Goal: Participate in discussion: Engage in conversation with other users on a specific topic

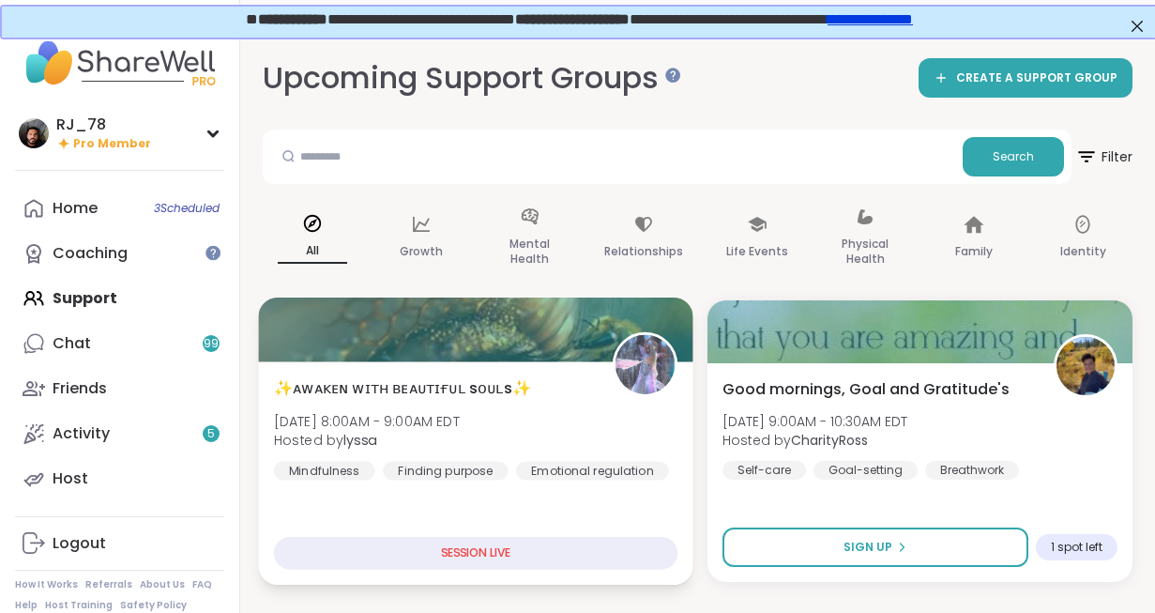
click at [388, 460] on div "✨ᴀᴡᴀᴋᴇɴ ᴡɪᴛʜ ʙᴇᴀᴜᴛɪғᴜʟ sᴏᴜʟs✨ [DATE] 8:00AM - 9:00AM EDT Hosted by lyssa Mindfu…" at bounding box center [475, 427] width 403 height 103
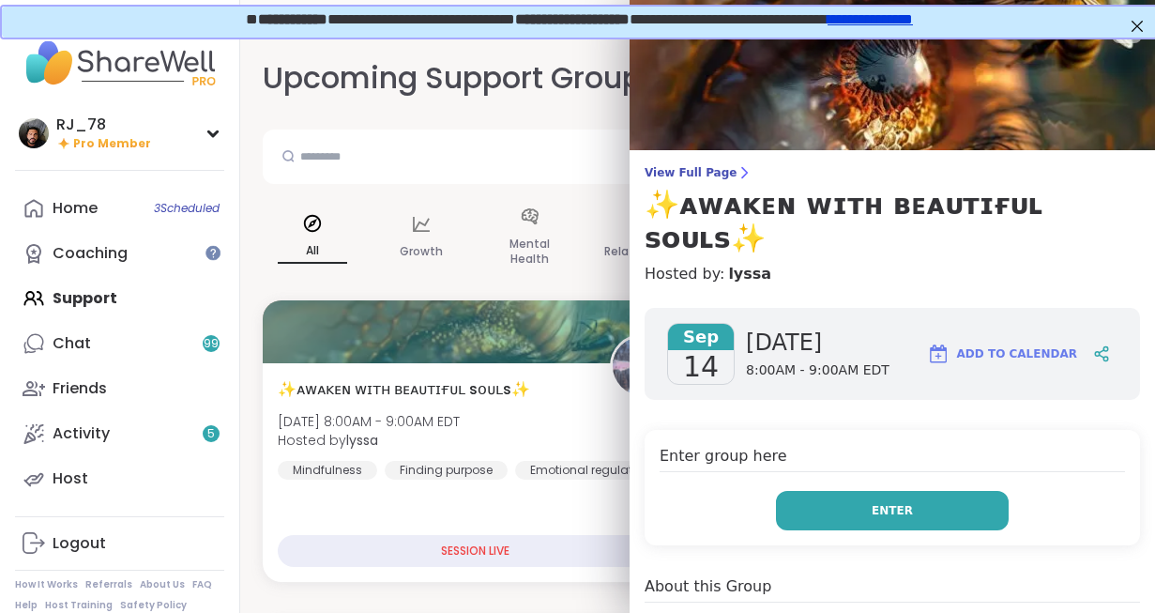
click at [840, 491] on button "Enter" at bounding box center [892, 510] width 233 height 39
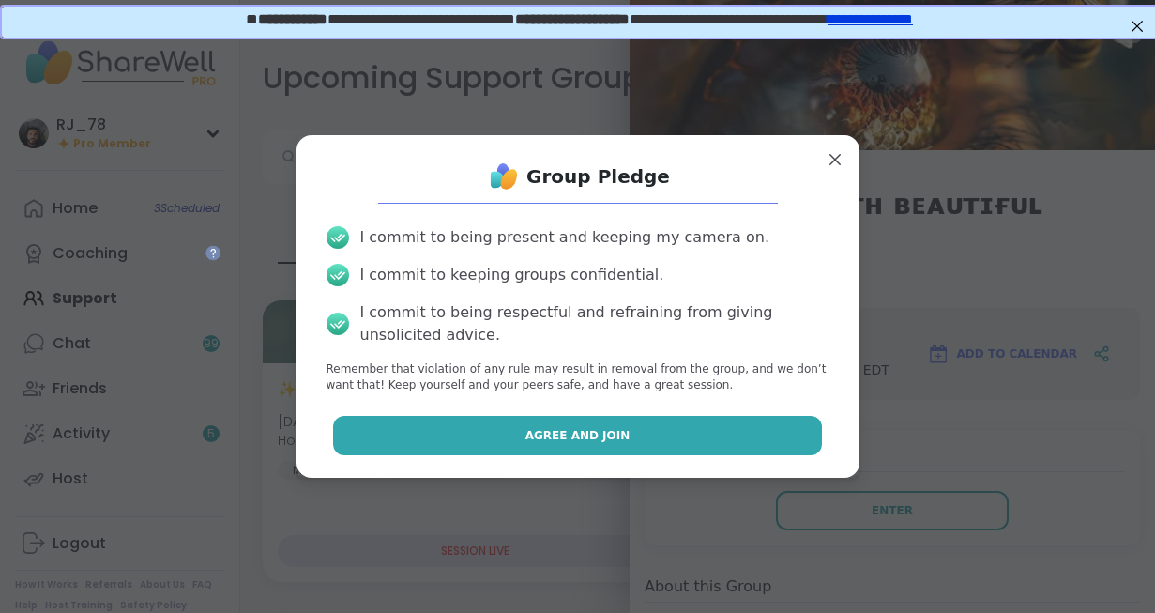
click at [718, 454] on button "Agree and Join" at bounding box center [577, 435] width 489 height 39
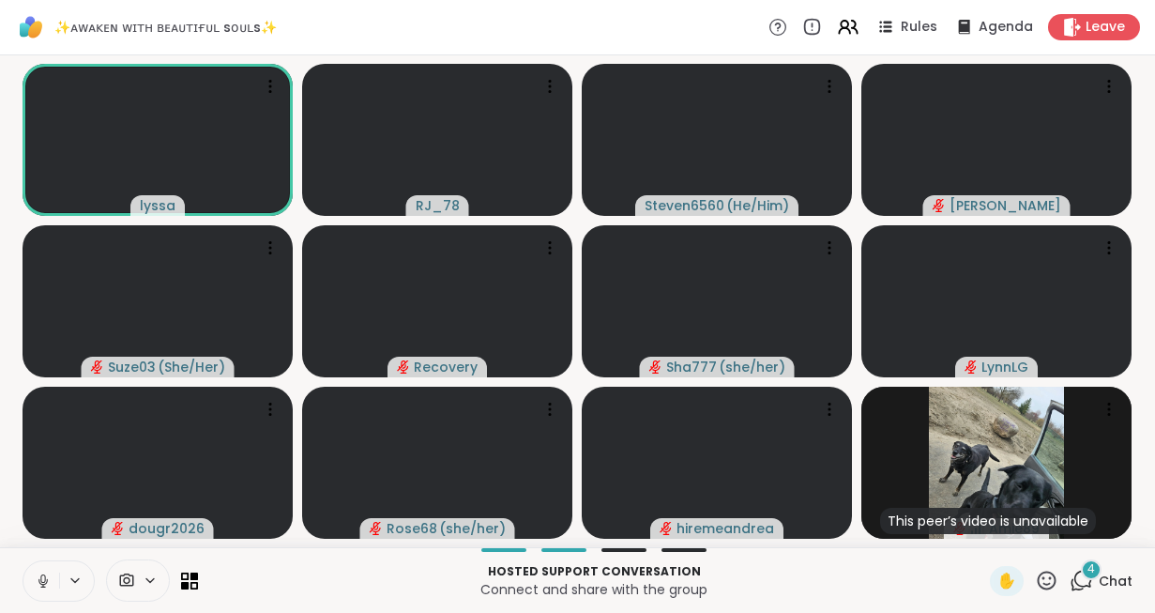
click at [40, 577] on icon at bounding box center [43, 580] width 17 height 17
click at [40, 571] on button at bounding box center [41, 580] width 36 height 39
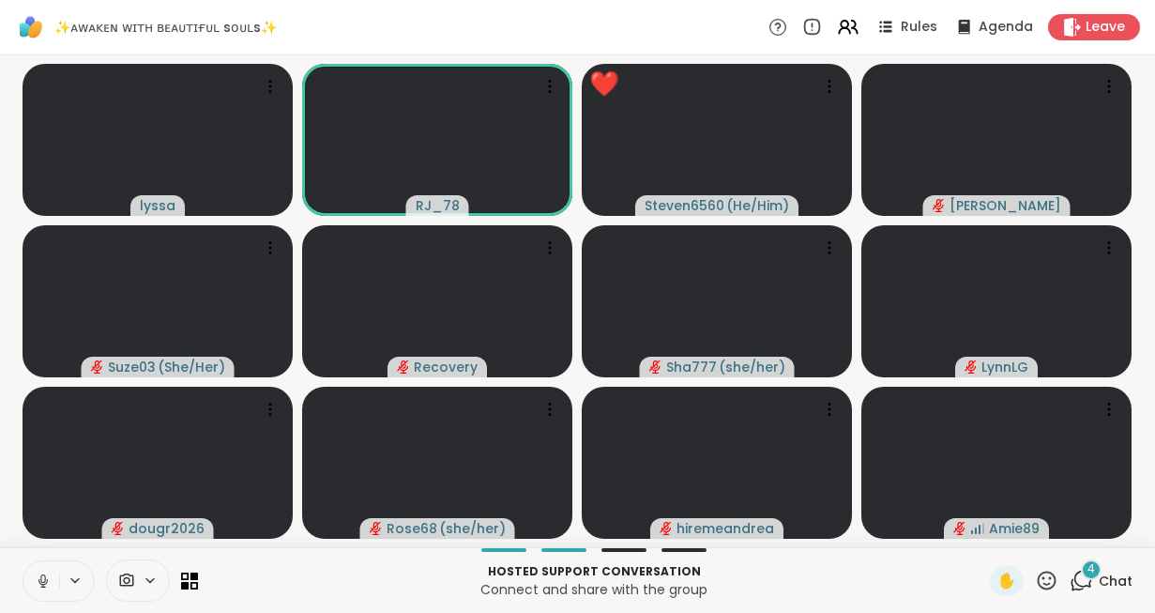
click at [47, 586] on icon at bounding box center [43, 580] width 17 height 17
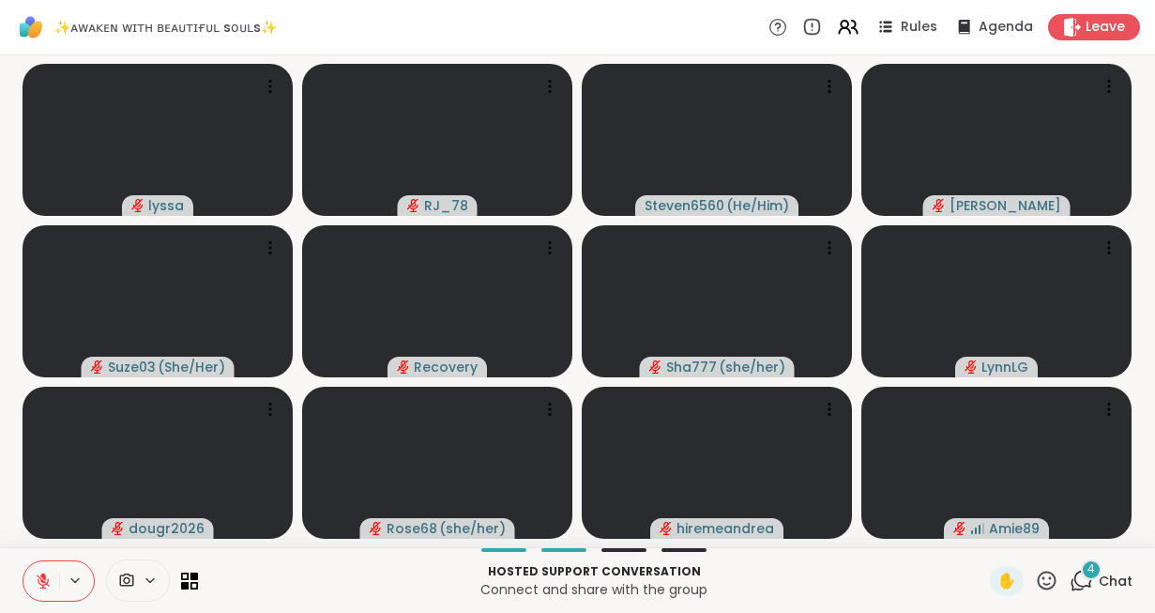
click at [150, 576] on icon at bounding box center [150, 580] width 15 height 16
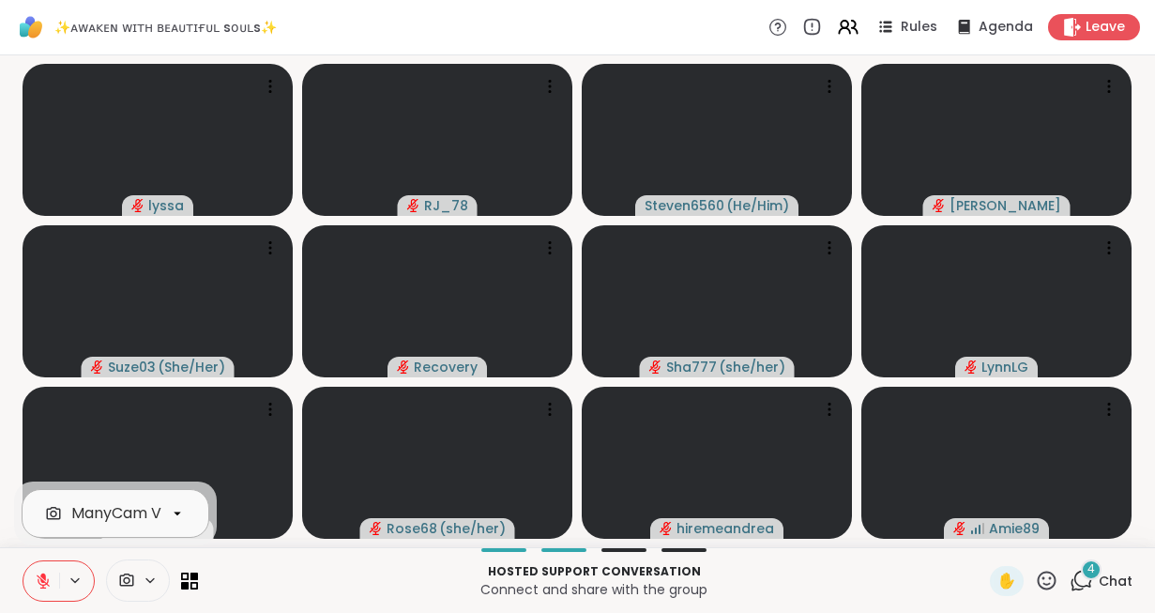
click at [167, 514] on div at bounding box center [177, 513] width 32 height 32
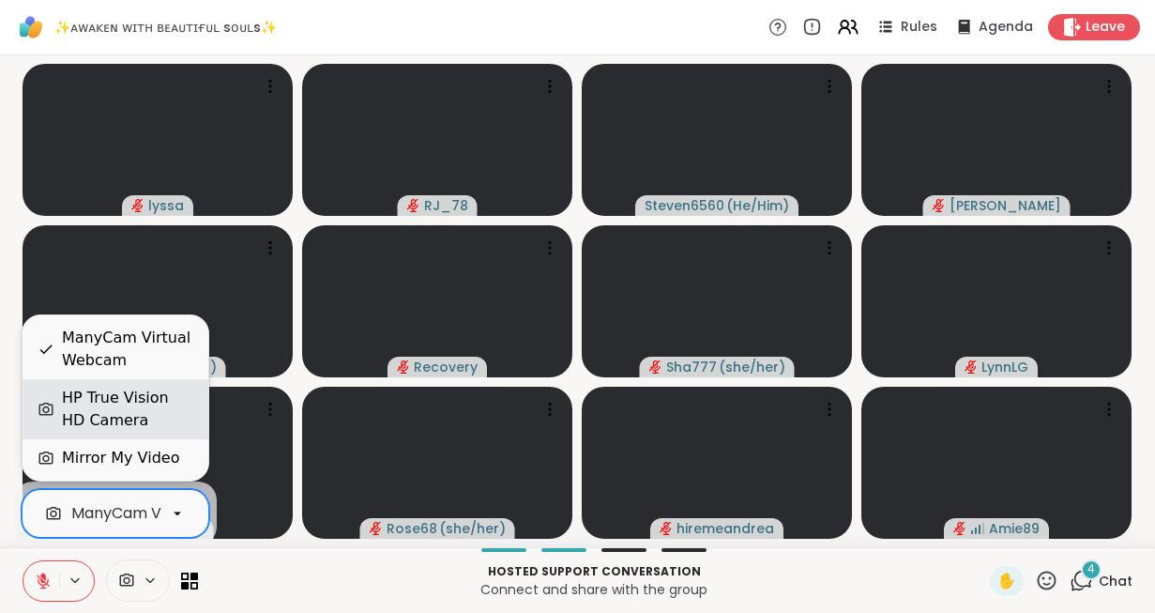
click at [100, 397] on div "HP True Vision HD Camera" at bounding box center [127, 409] width 131 height 45
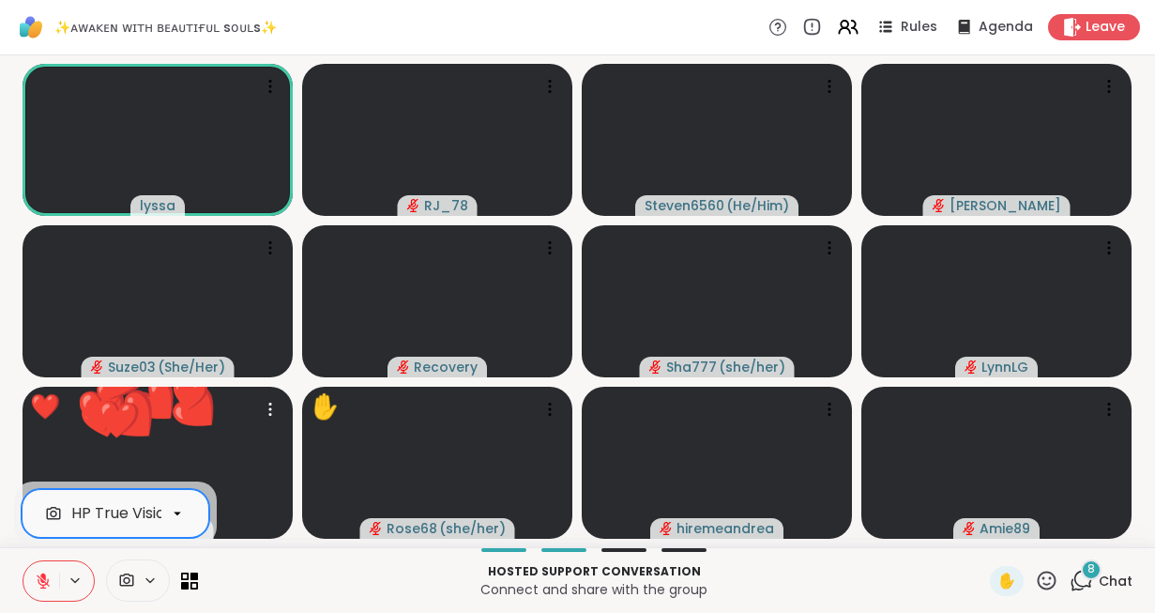
scroll to position [0, 76]
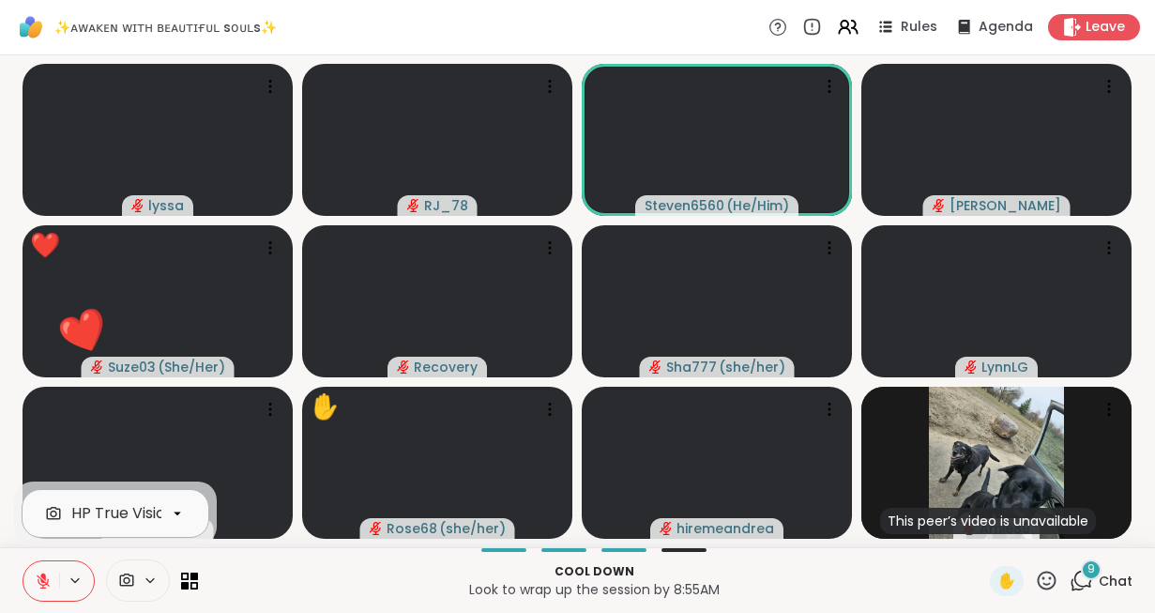
click at [1041, 577] on icon at bounding box center [1046, 580] width 23 height 23
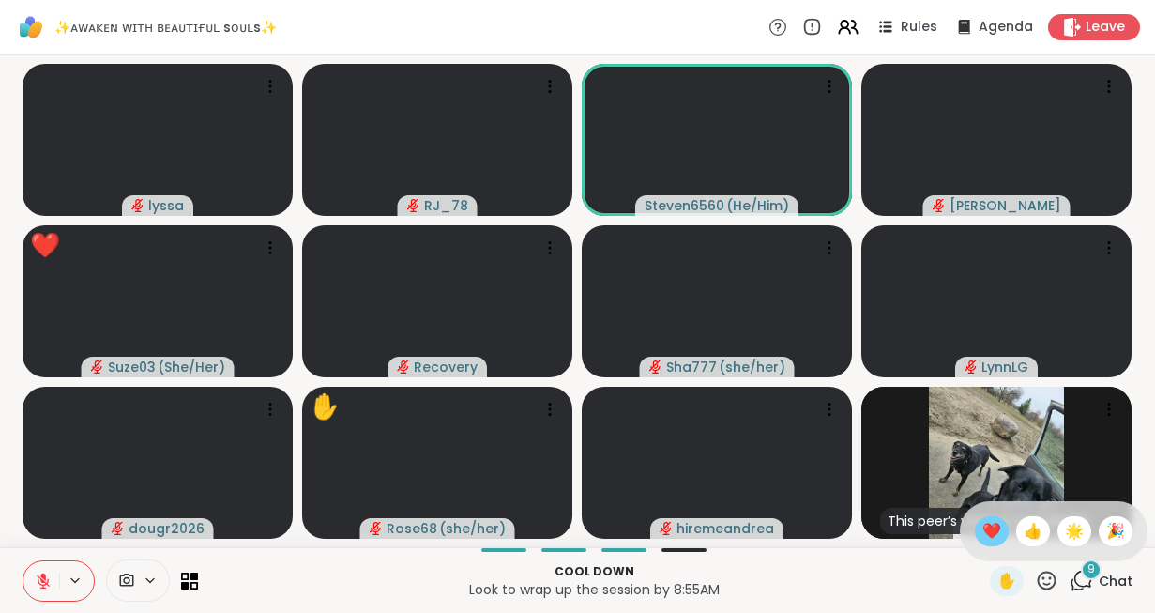
click at [982, 529] on span "❤️" at bounding box center [991, 531] width 19 height 23
